Goal: Ask a question

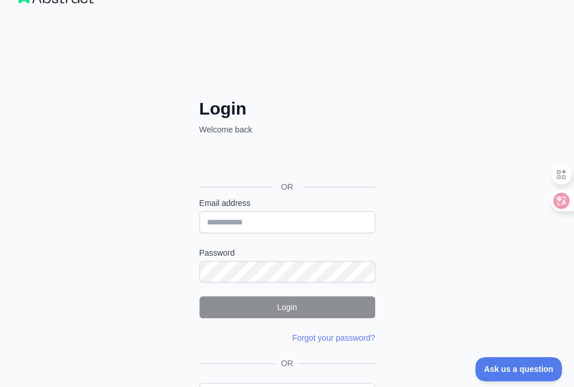
scroll to position [116, 0]
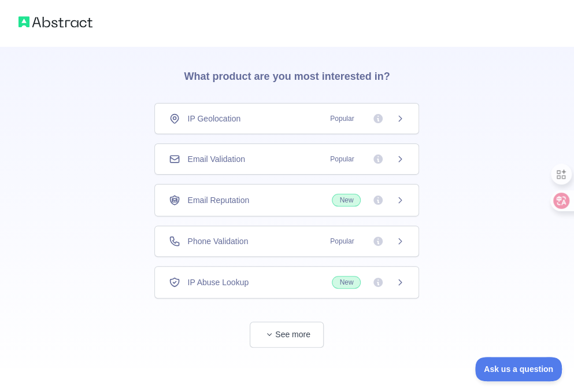
scroll to position [35, 0]
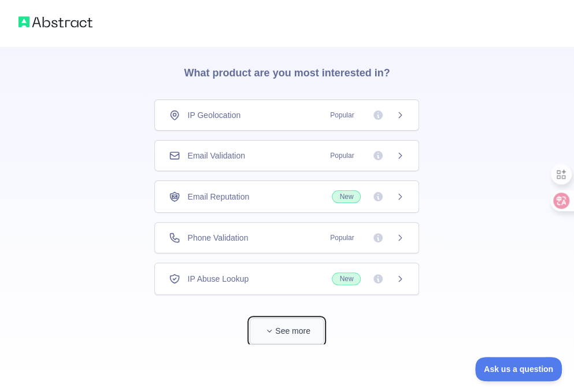
click at [295, 333] on button "See more" at bounding box center [287, 331] width 74 height 26
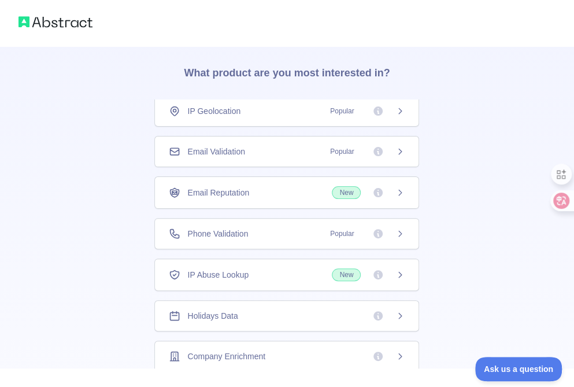
scroll to position [0, 0]
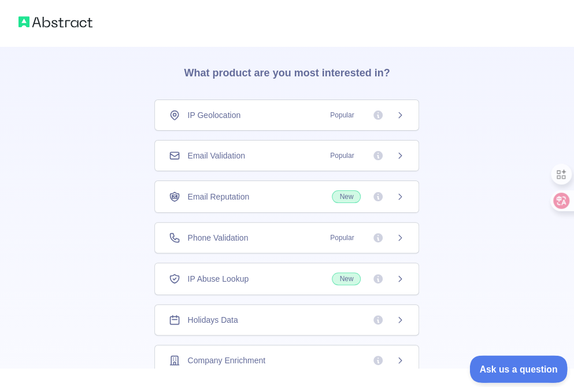
click at [500, 364] on span "Ask us a question" at bounding box center [512, 367] width 87 height 8
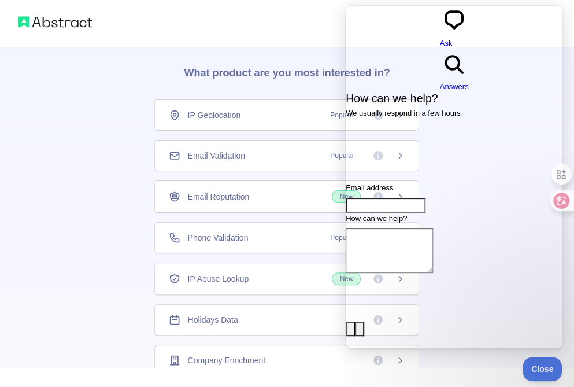
click at [265, 44] on div at bounding box center [287, 23] width 574 height 46
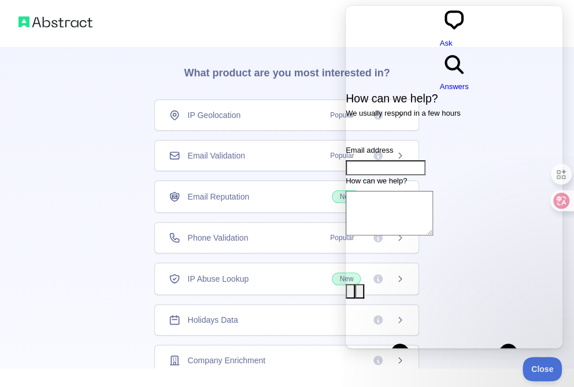
click at [250, 51] on h3 "What product are you most interested in?" at bounding box center [286, 71] width 243 height 58
click at [461, 71] on span "search-medium" at bounding box center [454, 75] width 29 height 9
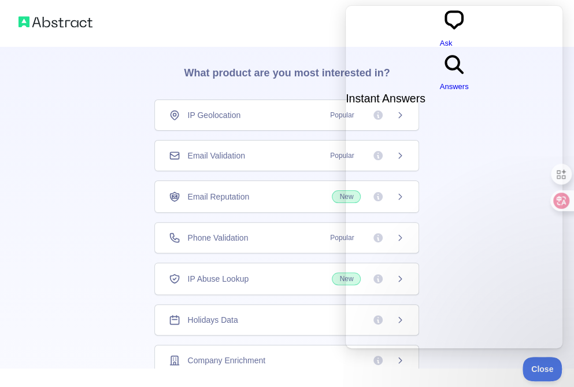
click at [440, 28] on span "chat-square" at bounding box center [454, 32] width 29 height 9
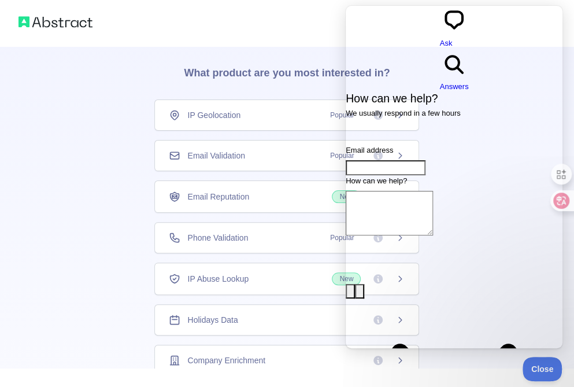
click at [265, 41] on div at bounding box center [287, 23] width 574 height 46
click at [231, 106] on div "IP Geolocation Popular" at bounding box center [286, 114] width 265 height 31
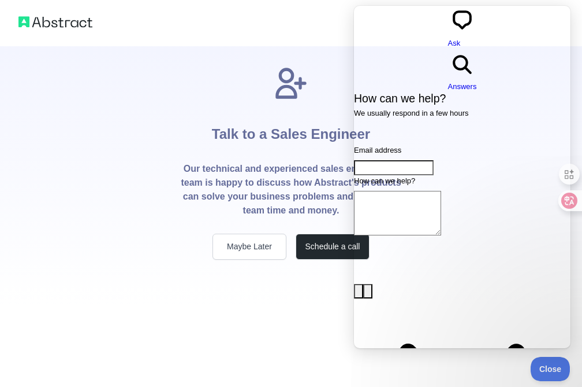
drag, startPoint x: 255, startPoint y: 293, endPoint x: 294, endPoint y: 272, distance: 43.7
click at [260, 287] on div "Talk to a Sales Engineer Our technical and experienced sales engineering team i…" at bounding box center [291, 175] width 259 height 259
click at [553, 373] on button "Close" at bounding box center [547, 367] width 39 height 24
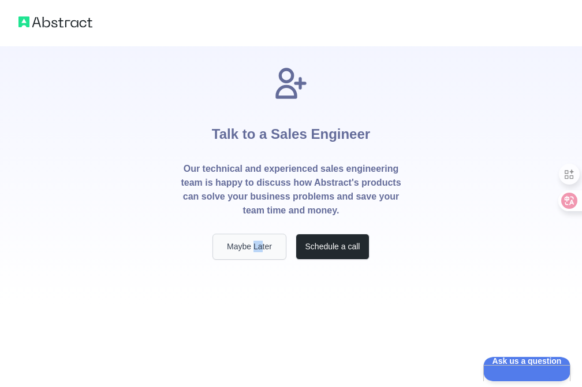
click at [272, 249] on button "Maybe Later" at bounding box center [250, 246] width 74 height 26
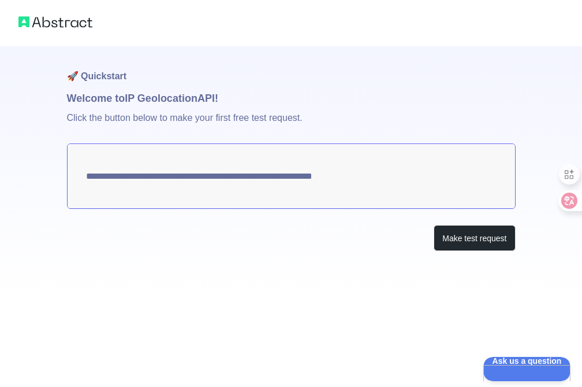
drag, startPoint x: 65, startPoint y: 99, endPoint x: 260, endPoint y: 92, distance: 194.8
click at [260, 92] on div "**********" at bounding box center [291, 148] width 582 height 297
drag, startPoint x: 291, startPoint y: 224, endPoint x: 280, endPoint y: 226, distance: 11.7
click at [291, 225] on div "**********" at bounding box center [291, 171] width 449 height 251
